Goal: Task Accomplishment & Management: Use online tool/utility

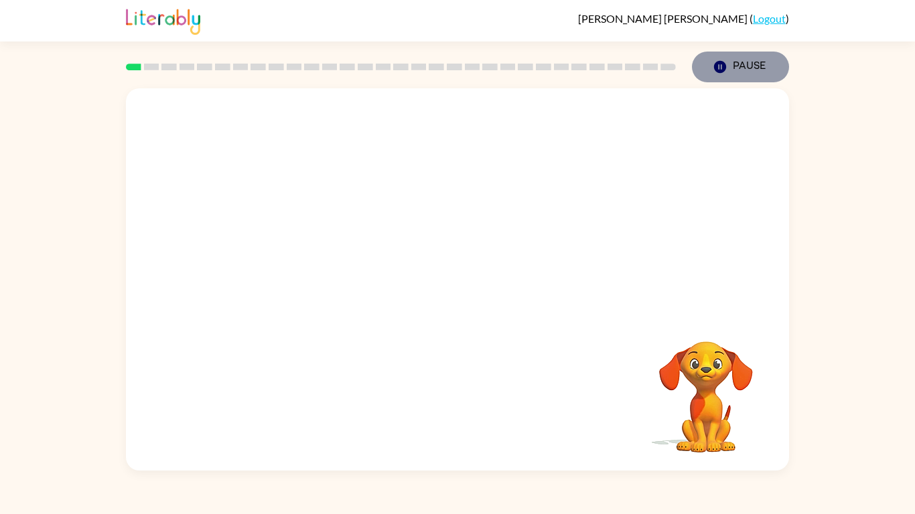
click at [722, 67] on icon "Pause" at bounding box center [719, 67] width 15 height 15
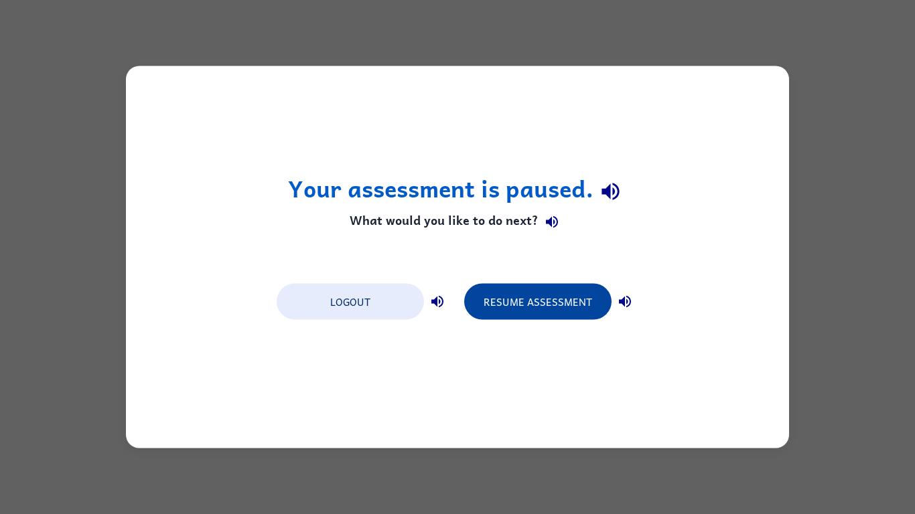
click at [568, 315] on button "Resume Assessment" at bounding box center [537, 302] width 147 height 36
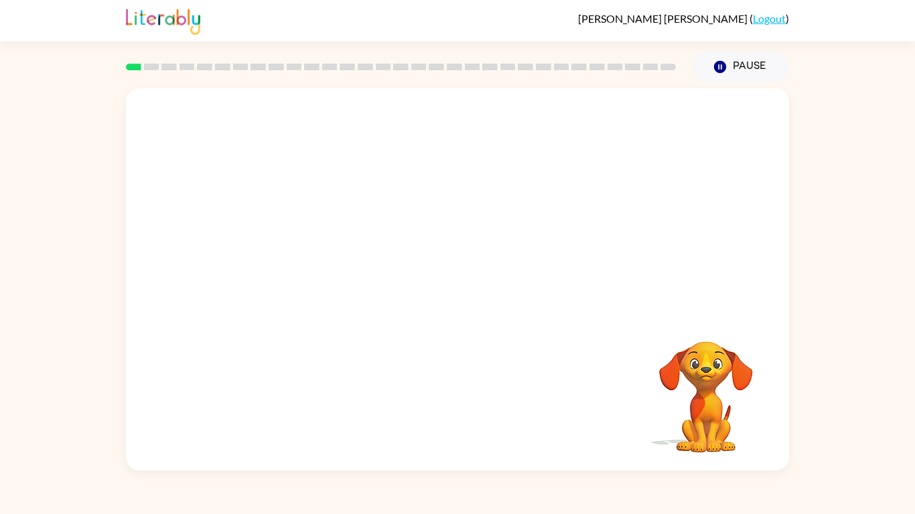
click at [589, 271] on div at bounding box center [457, 200] width 663 height 225
click at [589, 165] on div at bounding box center [457, 200] width 663 height 225
click at [517, 135] on video "Your browser must support playing .mp4 files to use Literably. Please try using…" at bounding box center [457, 200] width 663 height 225
click at [469, 293] on button "button" at bounding box center [457, 286] width 86 height 49
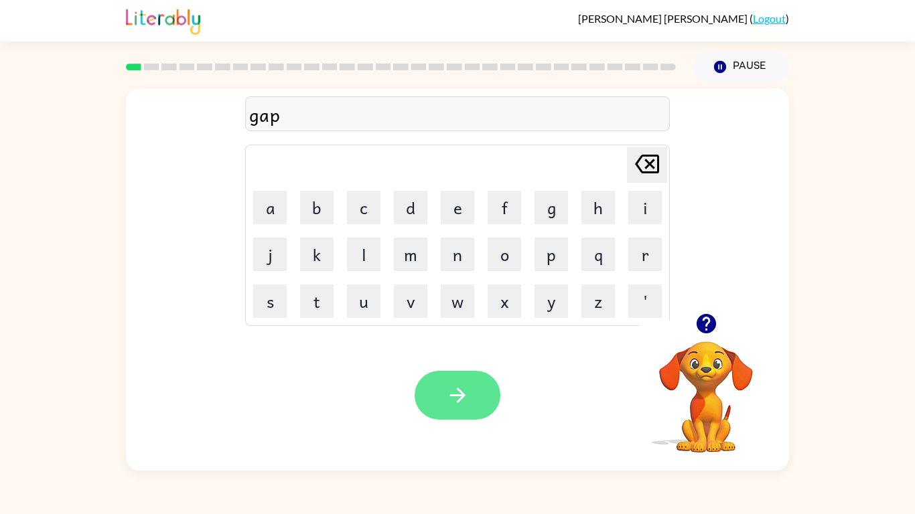
click at [476, 404] on button "button" at bounding box center [457, 395] width 86 height 49
click at [451, 413] on button "button" at bounding box center [457, 395] width 86 height 49
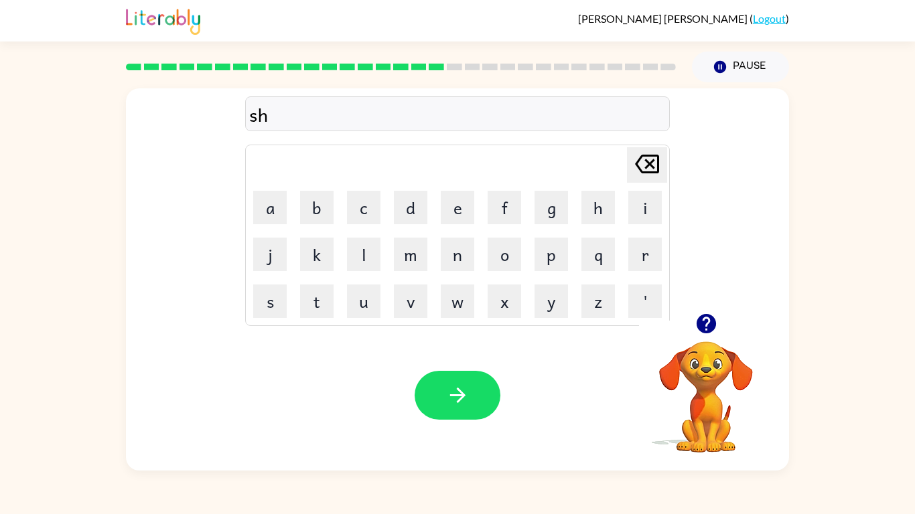
click at [717, 318] on icon "button" at bounding box center [705, 323] width 23 height 23
click at [467, 409] on button "button" at bounding box center [457, 395] width 86 height 49
click at [711, 325] on icon "button" at bounding box center [705, 323] width 19 height 19
